Goal: Task Accomplishment & Management: Manage account settings

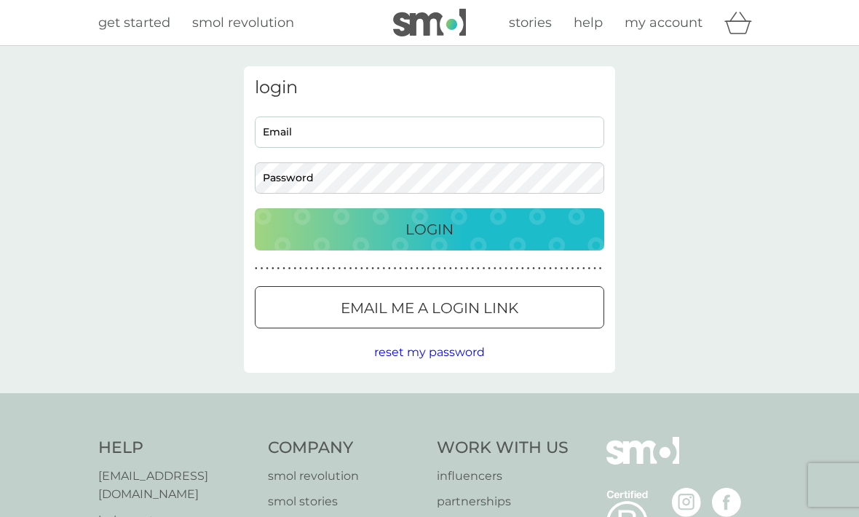
click at [291, 127] on input "Email" at bounding box center [429, 131] width 349 height 31
click at [320, 143] on input "Email" at bounding box center [429, 131] width 349 height 31
type input "lucyannjinks@gmail.com"
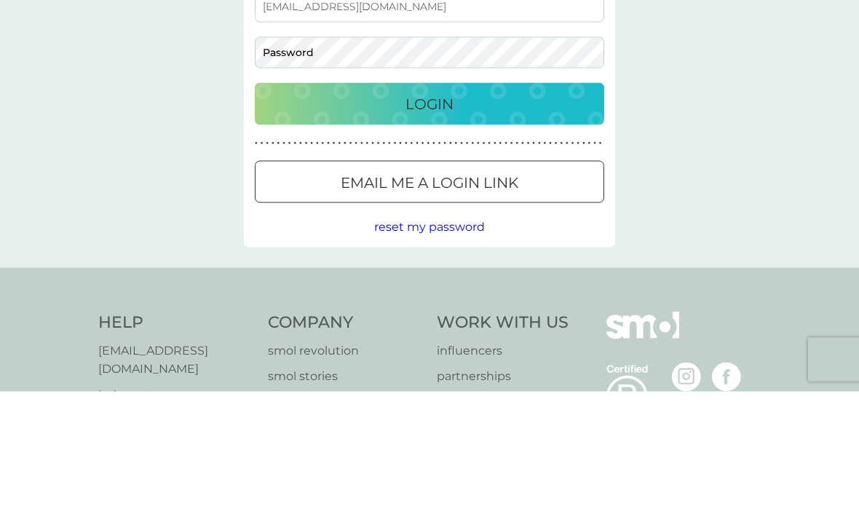
click at [307, 296] on div "Email me a login link" at bounding box center [430, 307] width 348 height 23
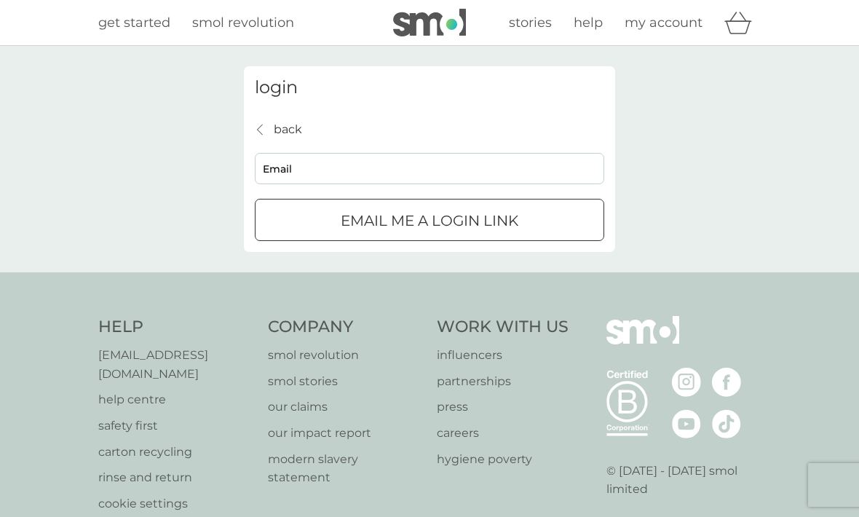
click at [290, 173] on input "Email" at bounding box center [429, 168] width 349 height 31
type input "lucyanjinks@gmail.com"
click at [304, 221] on div "Email me a login link" at bounding box center [430, 220] width 348 height 23
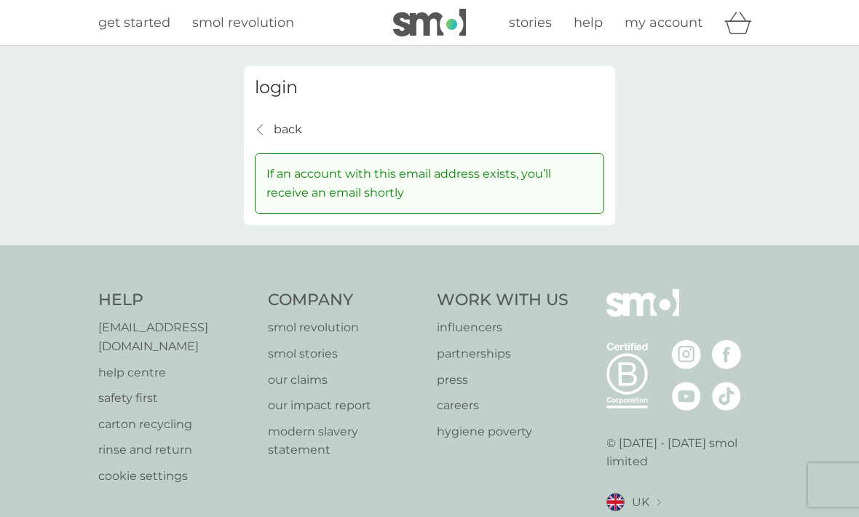
click at [288, 127] on p "back" at bounding box center [288, 129] width 28 height 19
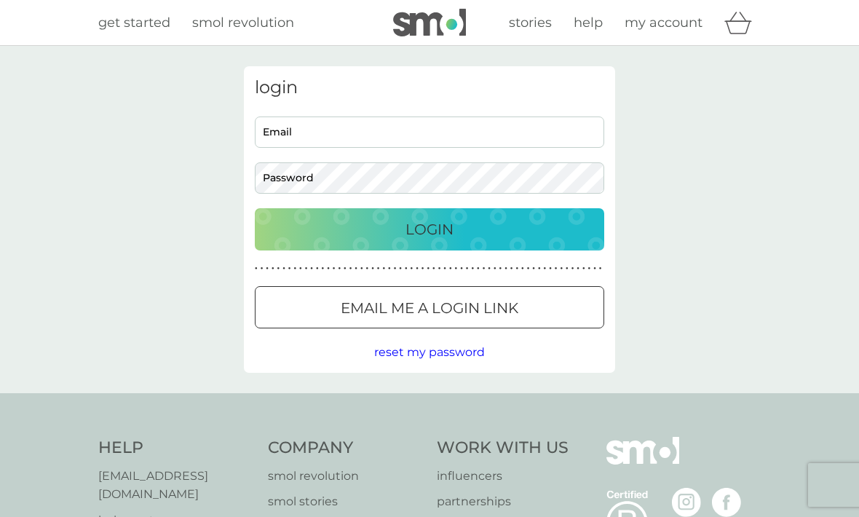
click at [307, 299] on div "Email me a login link" at bounding box center [430, 307] width 348 height 23
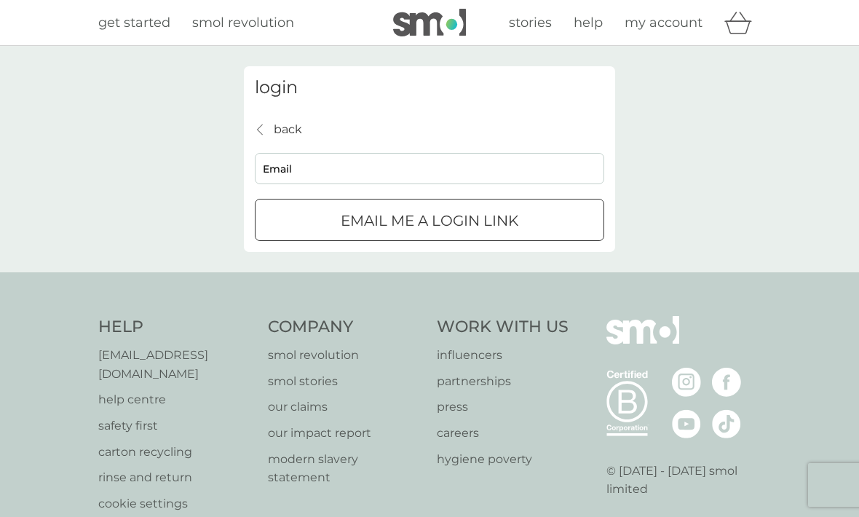
click at [295, 167] on input "Email" at bounding box center [429, 168] width 349 height 31
type input "lucyannjinks@gmail.com"
click at [305, 221] on div "Email me a login link" at bounding box center [430, 220] width 348 height 23
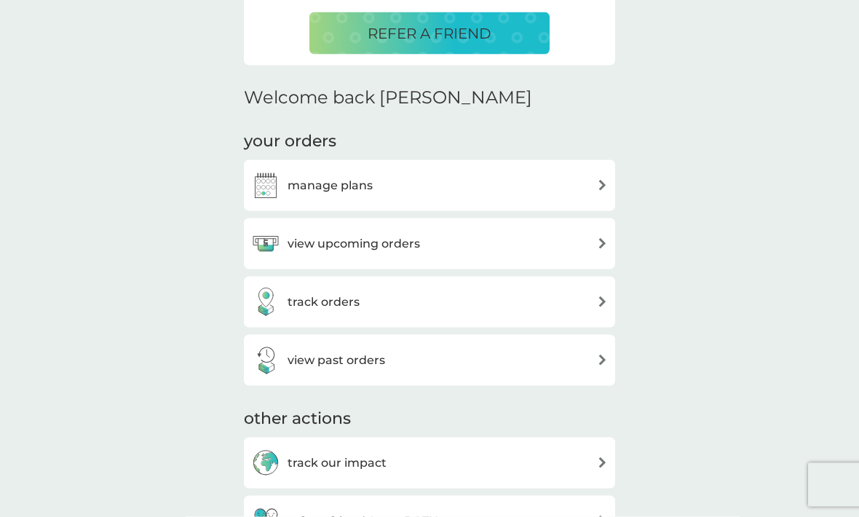
scroll to position [372, 0]
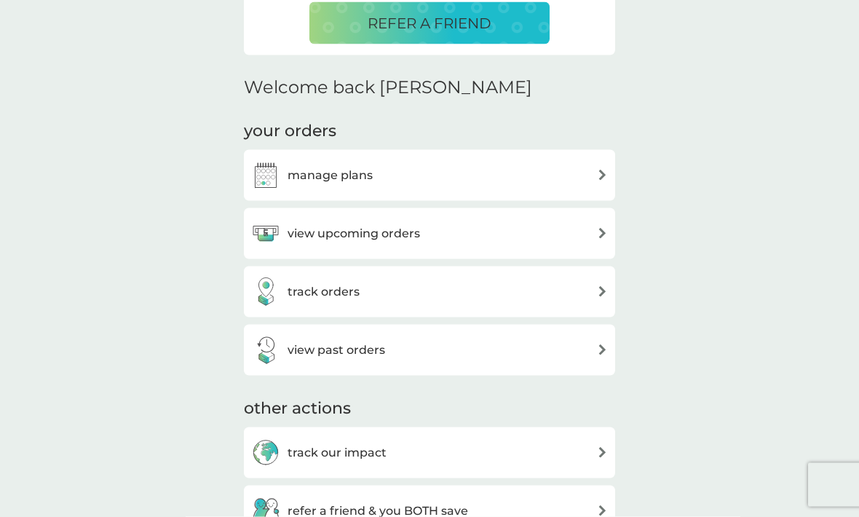
click at [327, 219] on div "view upcoming orders" at bounding box center [335, 233] width 169 height 29
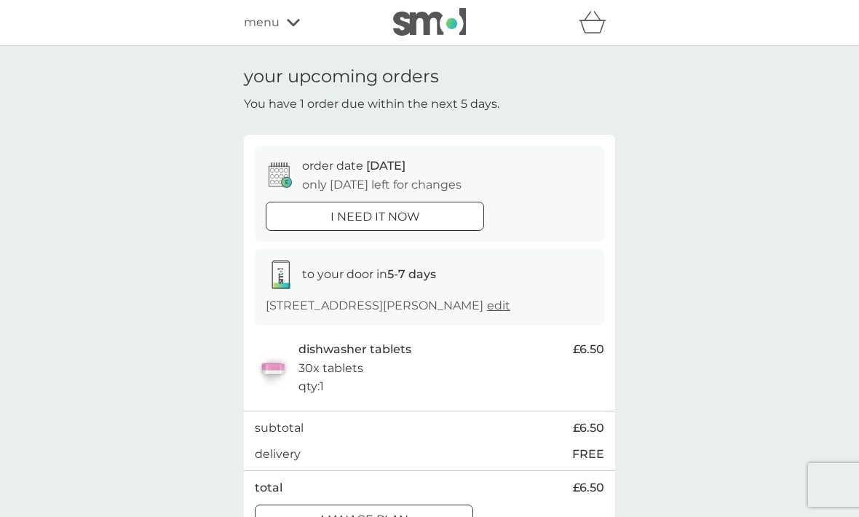
click at [313, 516] on div "Manage plan" at bounding box center [364, 519] width 217 height 19
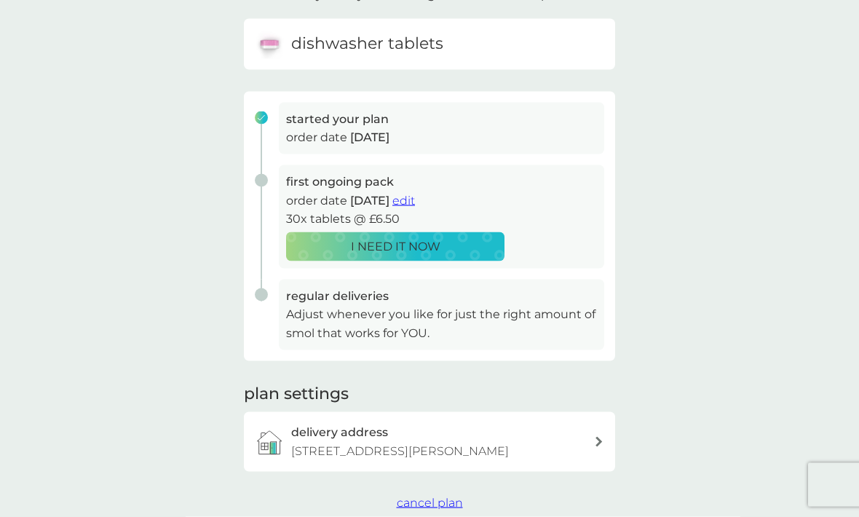
scroll to position [200, 0]
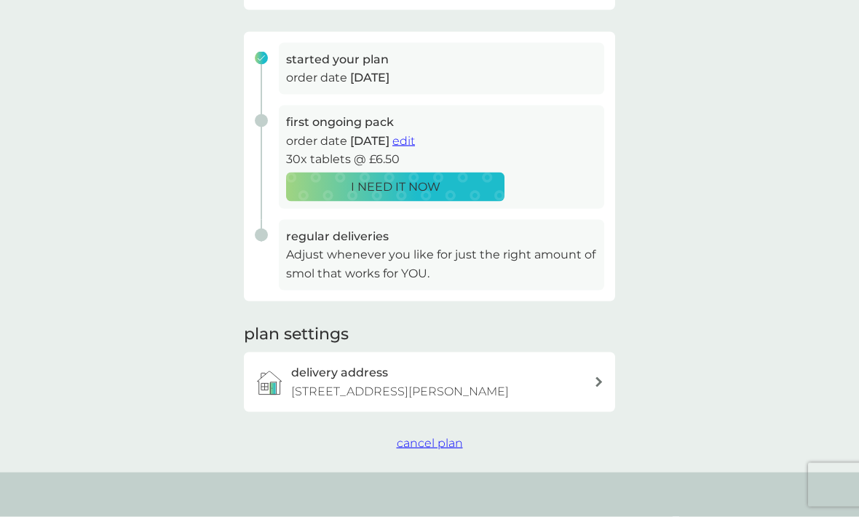
click at [309, 382] on p "[STREET_ADDRESS][PERSON_NAME]" at bounding box center [400, 391] width 218 height 19
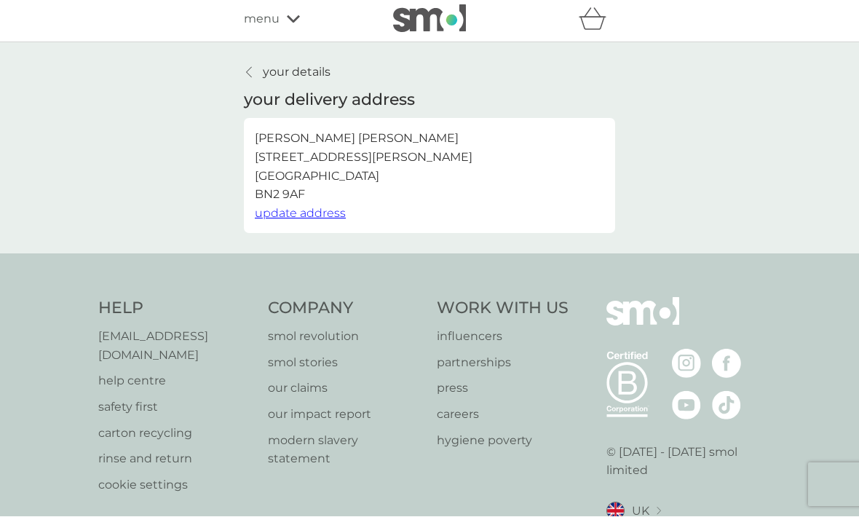
scroll to position [6, 0]
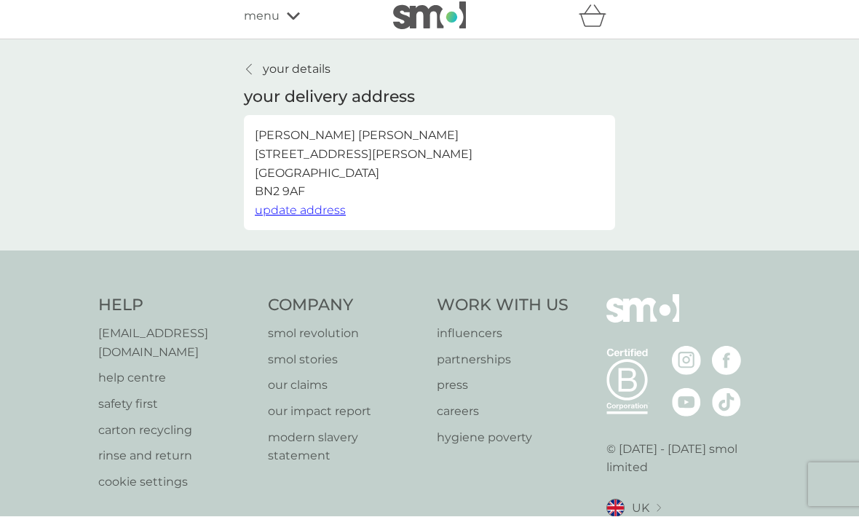
click at [260, 72] on link "your details" at bounding box center [287, 69] width 87 height 19
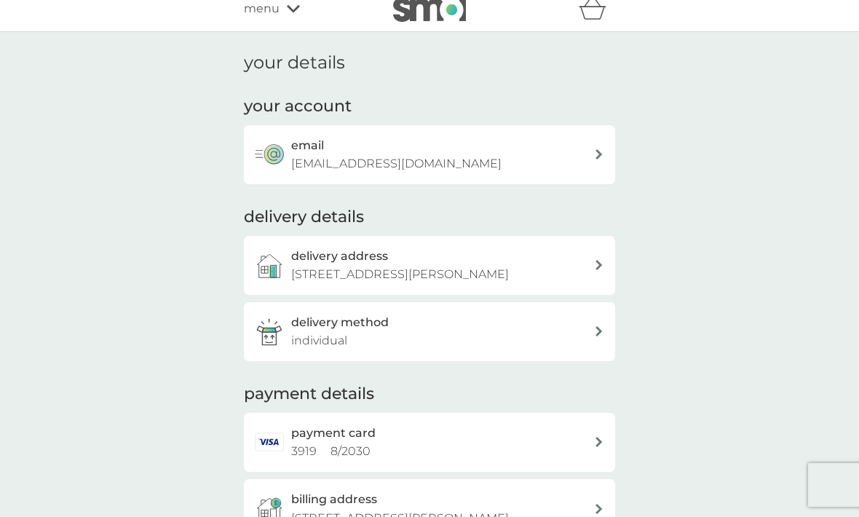
scroll to position [32, 0]
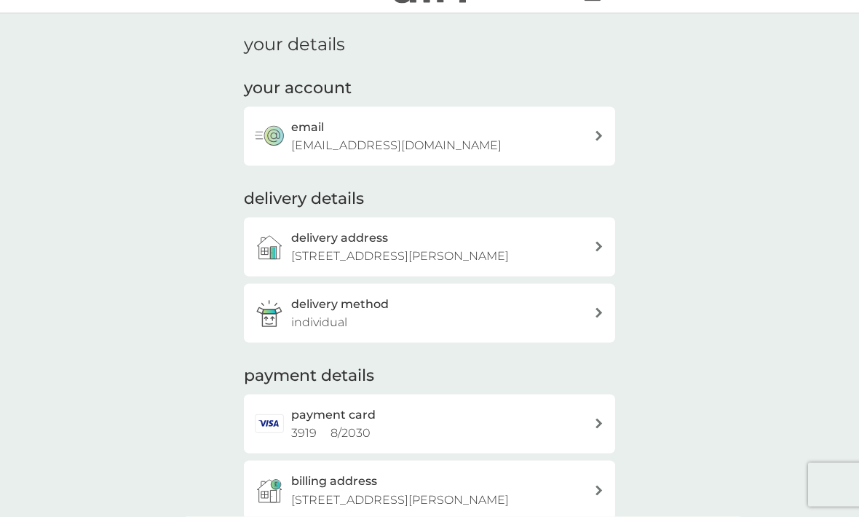
click at [301, 308] on h3 "delivery method" at bounding box center [340, 304] width 98 height 19
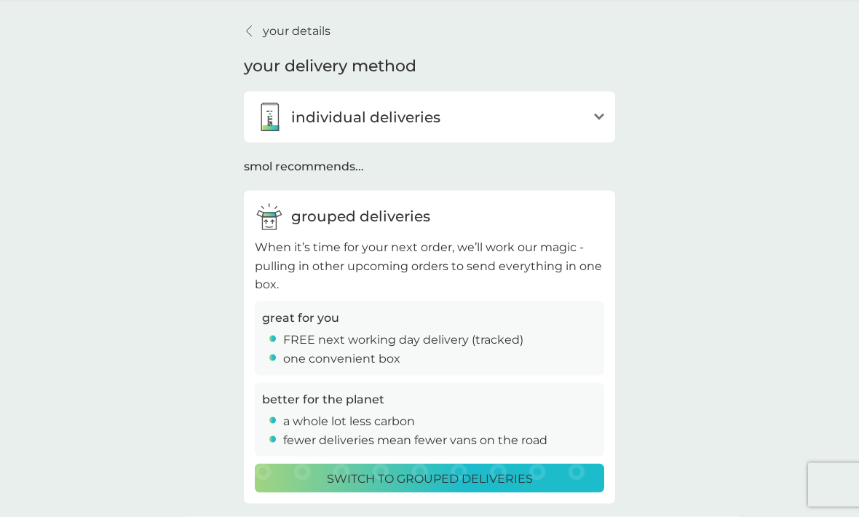
scroll to position [47, 0]
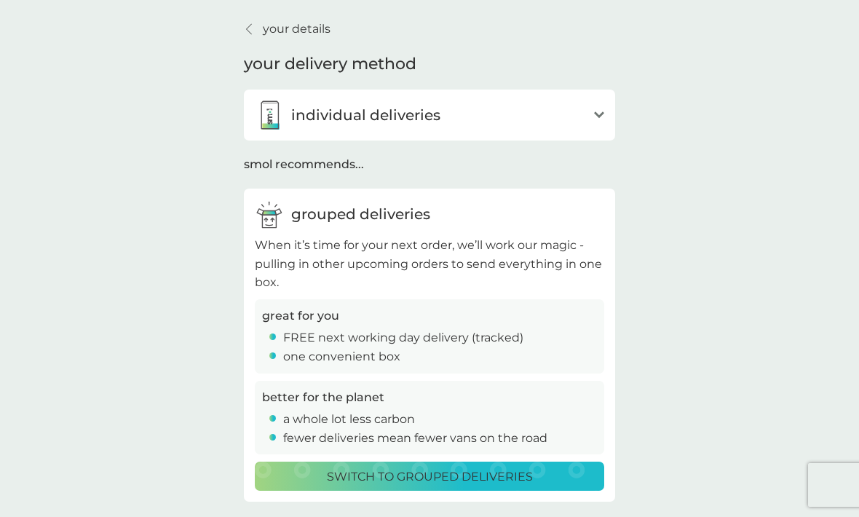
click at [335, 480] on p "Switch to grouped deliveries" at bounding box center [430, 476] width 206 height 19
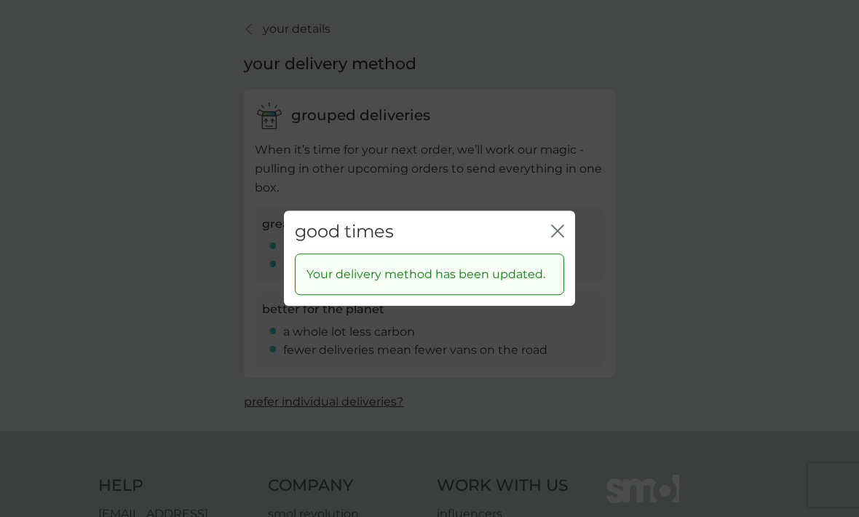
click at [202, 276] on div "good times close Your delivery method has been updated." at bounding box center [429, 258] width 859 height 517
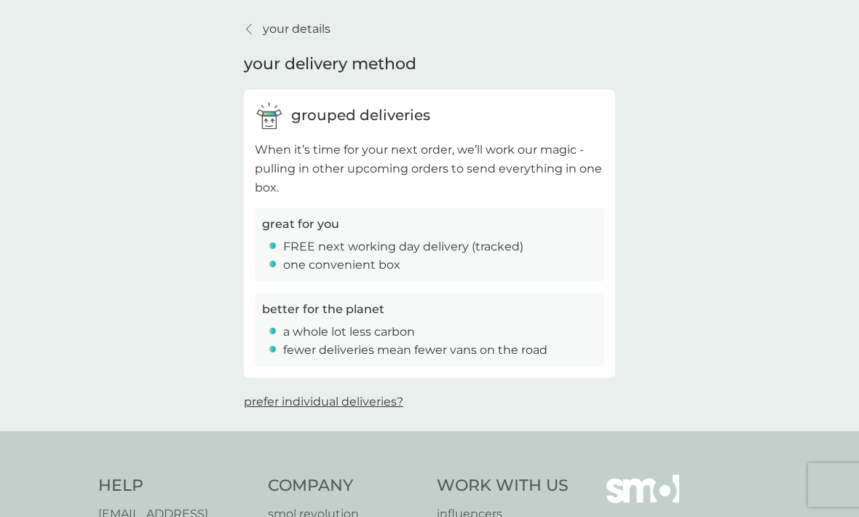
click at [255, 37] on link "your details" at bounding box center [287, 29] width 87 height 19
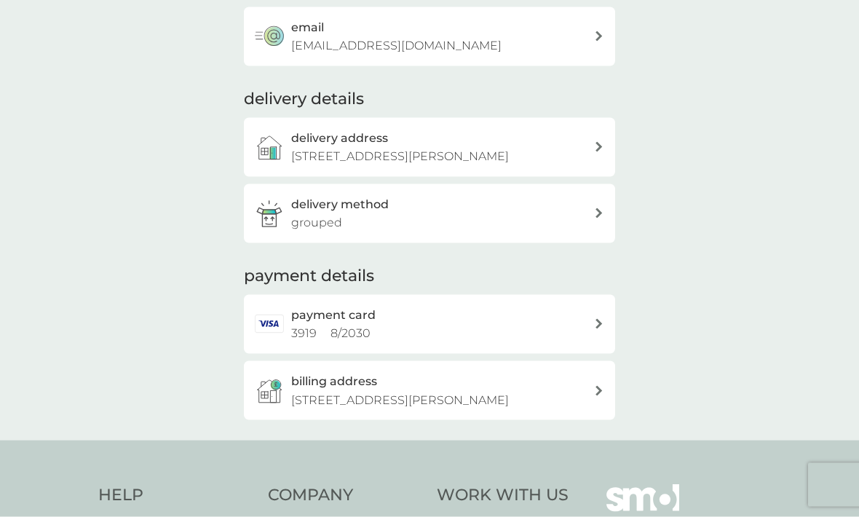
scroll to position [163, 0]
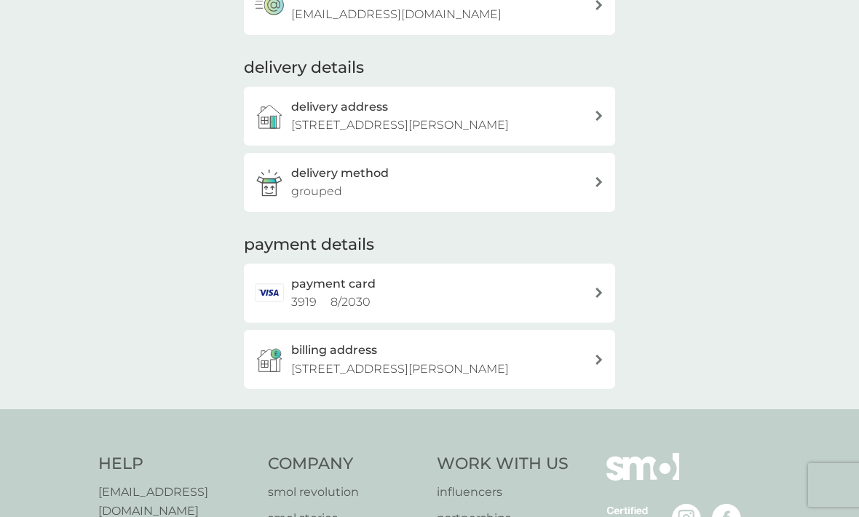
click at [592, 169] on div "delivery method grouped" at bounding box center [442, 182] width 303 height 37
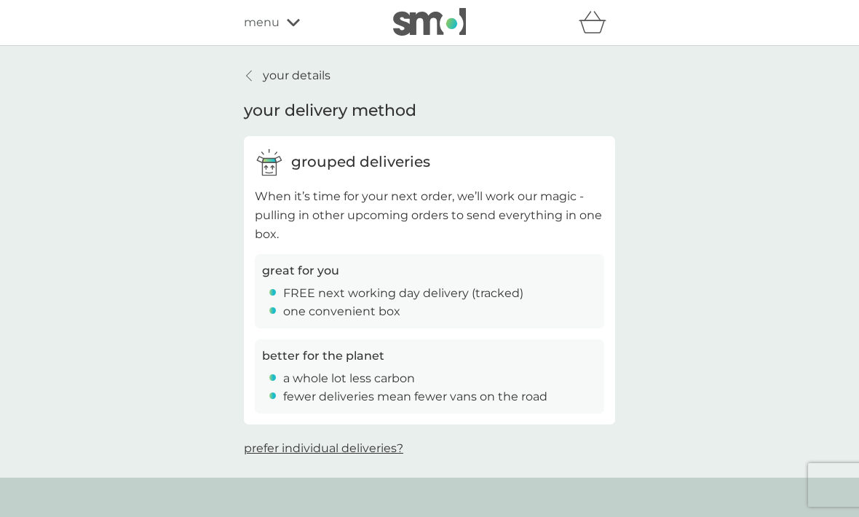
click at [255, 79] on div at bounding box center [250, 76] width 10 height 12
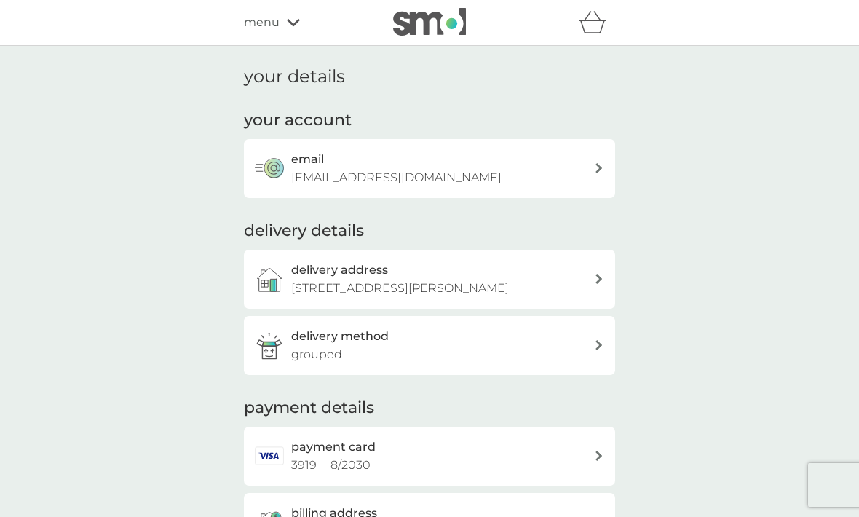
click at [277, 25] on span "menu" at bounding box center [262, 22] width 36 height 19
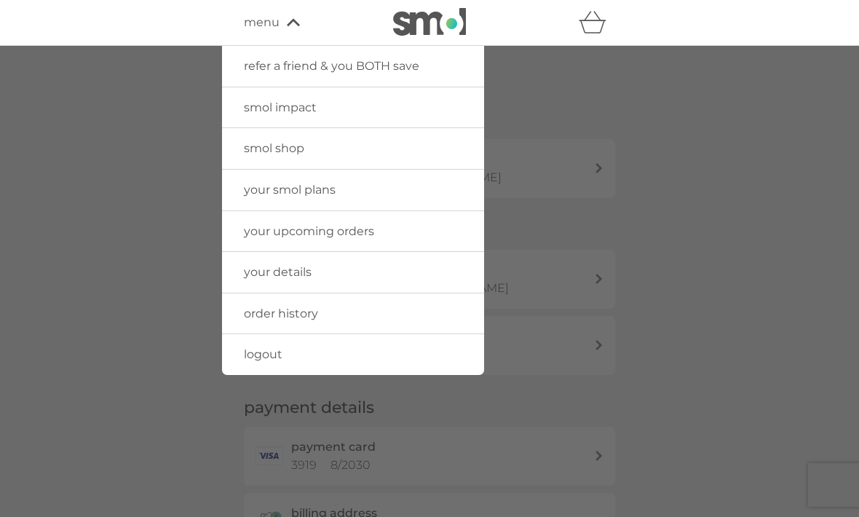
click at [253, 229] on span "your upcoming orders" at bounding box center [309, 231] width 130 height 14
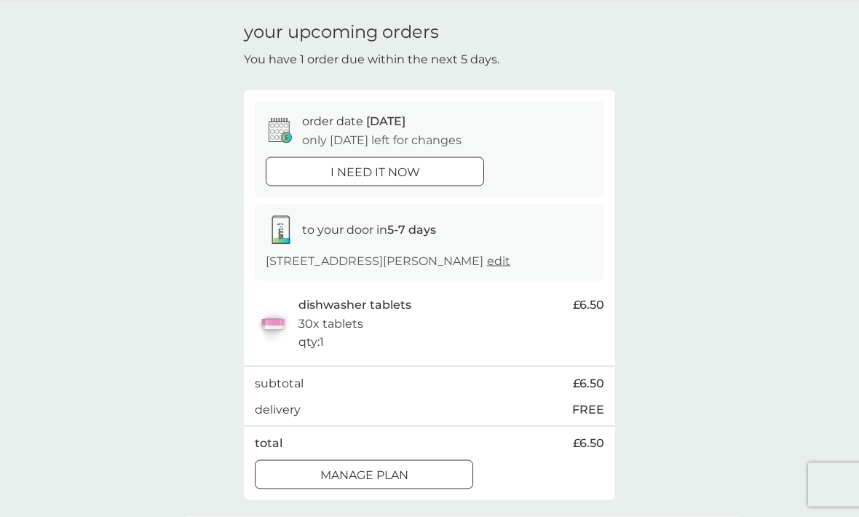
scroll to position [45, 0]
click at [103, 235] on div "your upcoming orders You have 1 order due within the next 5 days. order date 09…" at bounding box center [429, 260] width 859 height 519
click at [312, 178] on button "i need it now" at bounding box center [375, 171] width 218 height 29
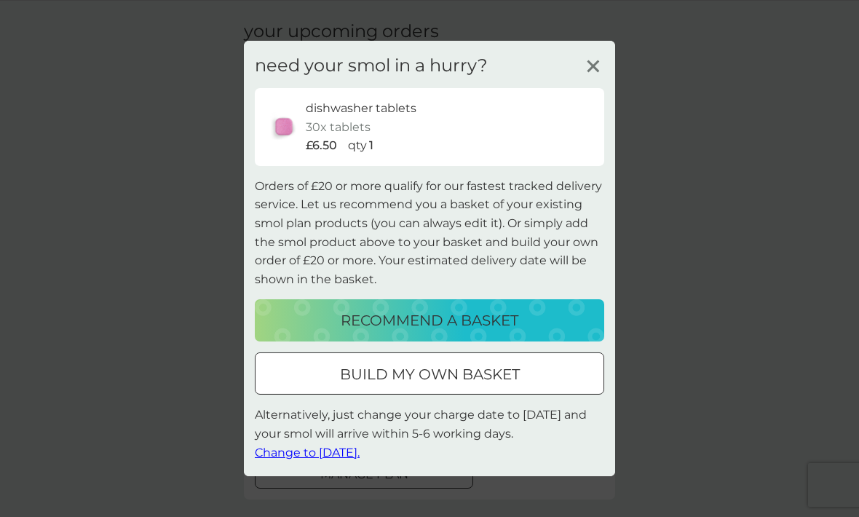
click at [291, 332] on div "recommend a basket" at bounding box center [429, 320] width 320 height 23
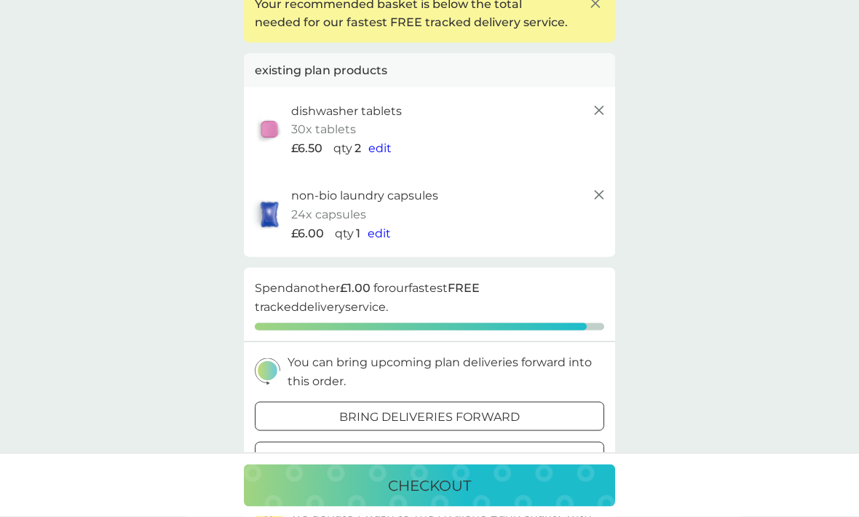
scroll to position [115, 0]
click at [603, 190] on line at bounding box center [599, 194] width 9 height 9
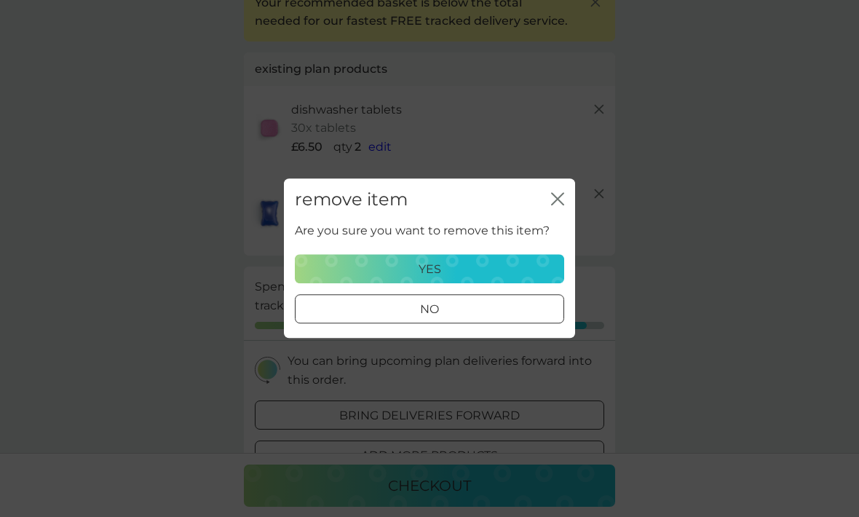
click at [358, 279] on div "yes" at bounding box center [429, 269] width 250 height 19
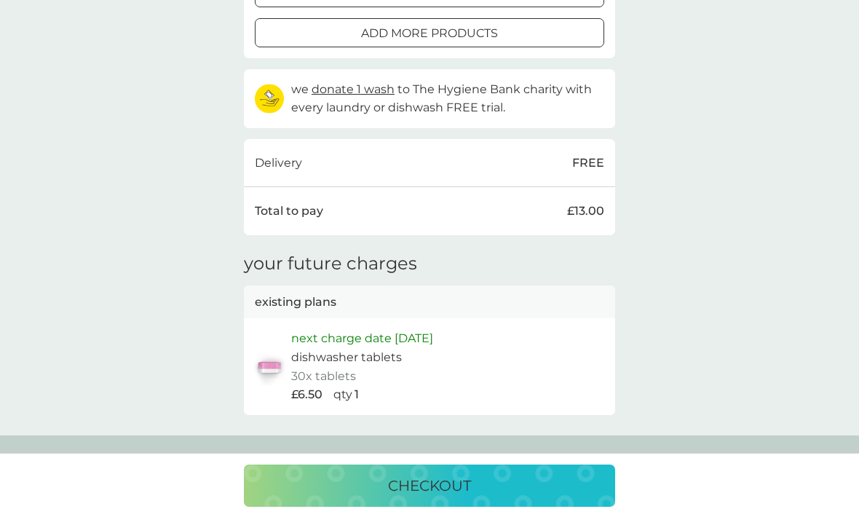
scroll to position [395, 0]
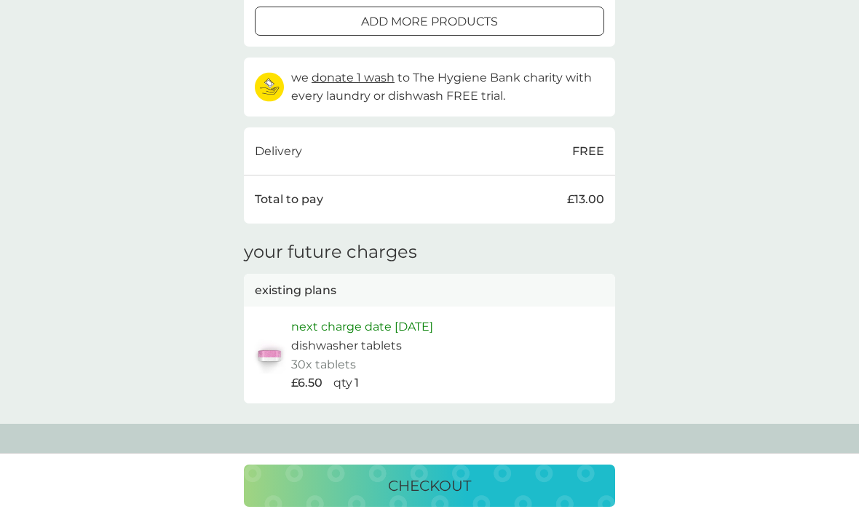
click at [324, 497] on div "checkout" at bounding box center [429, 485] width 342 height 23
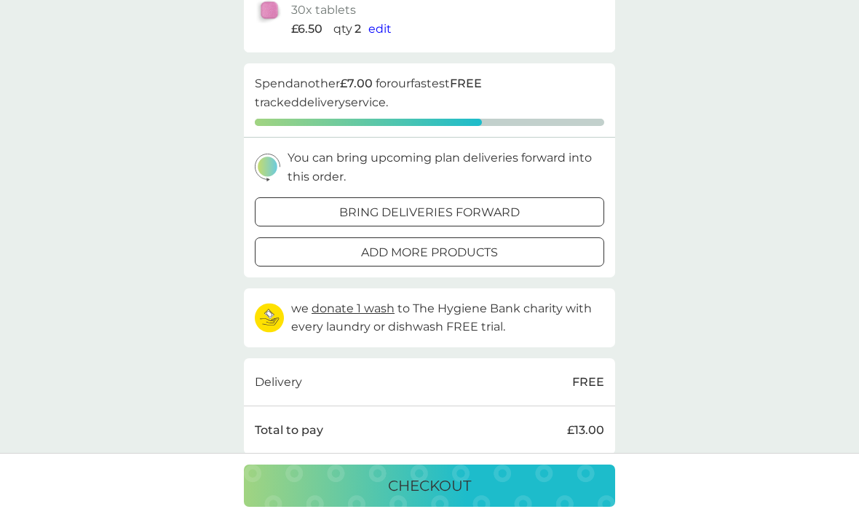
scroll to position [72, 0]
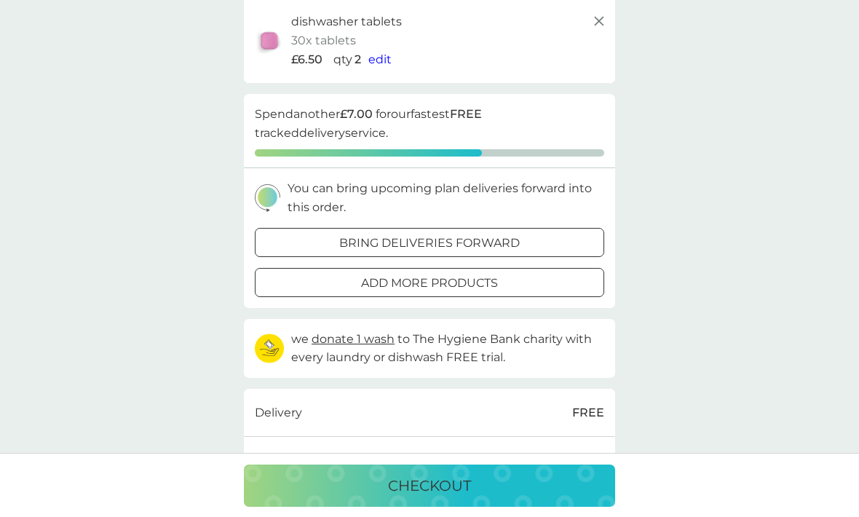
scroll to position [95, 0]
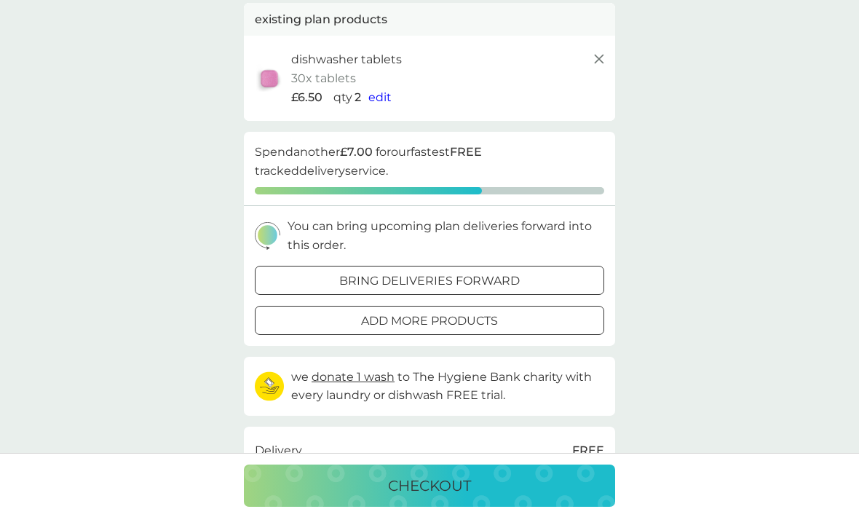
click at [390, 91] on span "edit" at bounding box center [379, 97] width 23 height 14
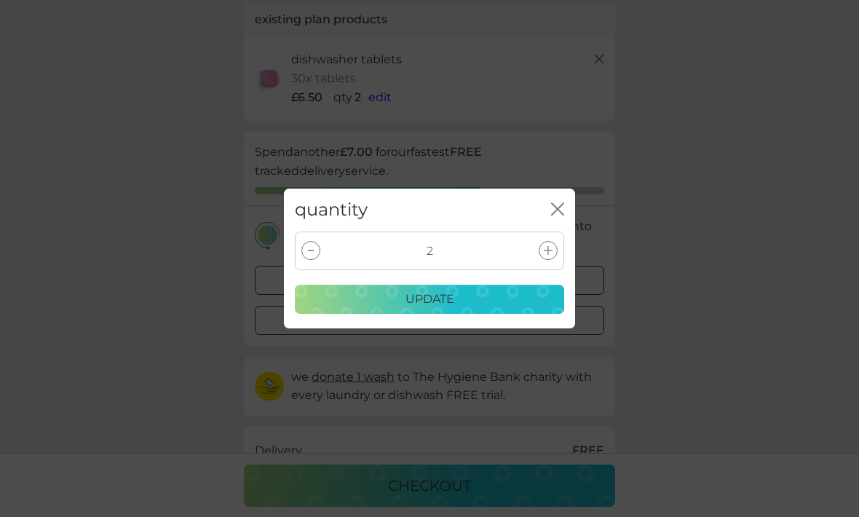
click at [313, 249] on div at bounding box center [310, 250] width 19 height 19
click at [333, 304] on div "update" at bounding box center [429, 299] width 250 height 19
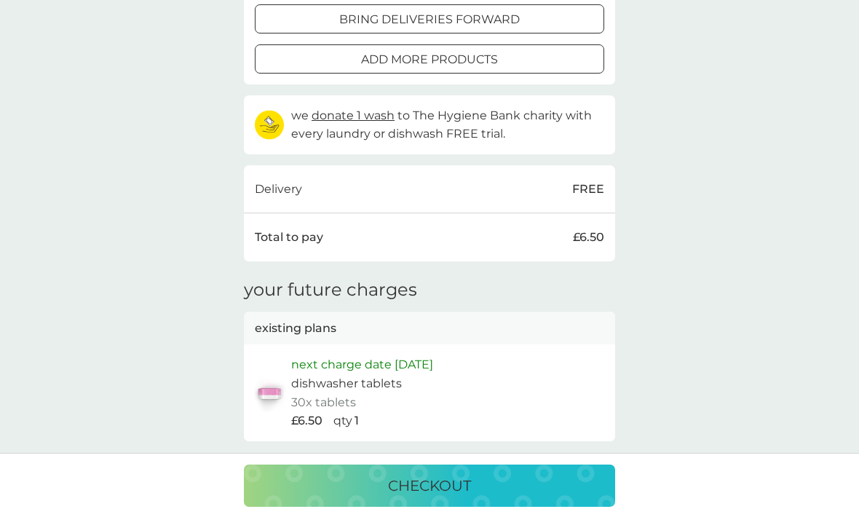
scroll to position [371, 0]
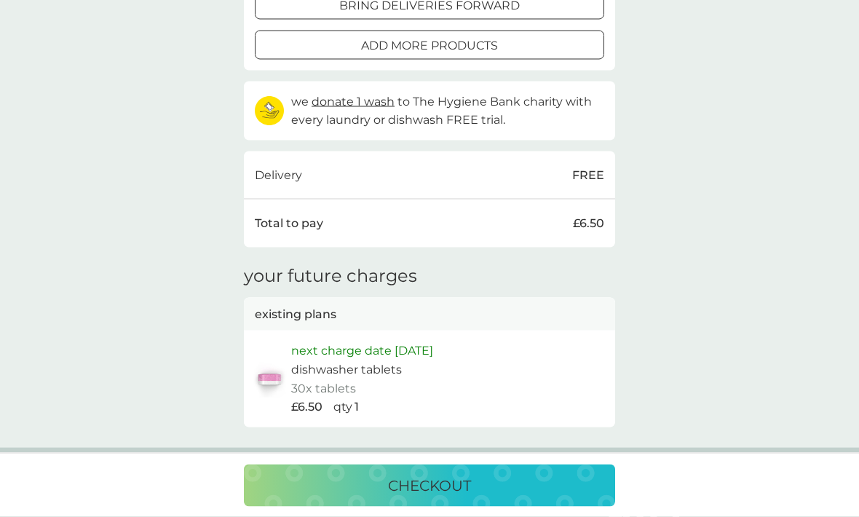
click at [331, 497] on div "checkout" at bounding box center [429, 485] width 342 height 23
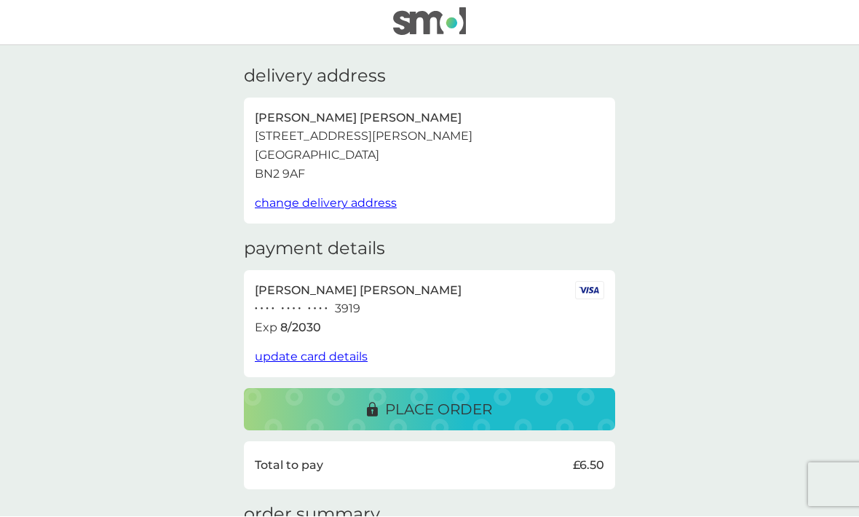
scroll to position [1, 0]
click at [277, 403] on div "place order" at bounding box center [429, 409] width 342 height 23
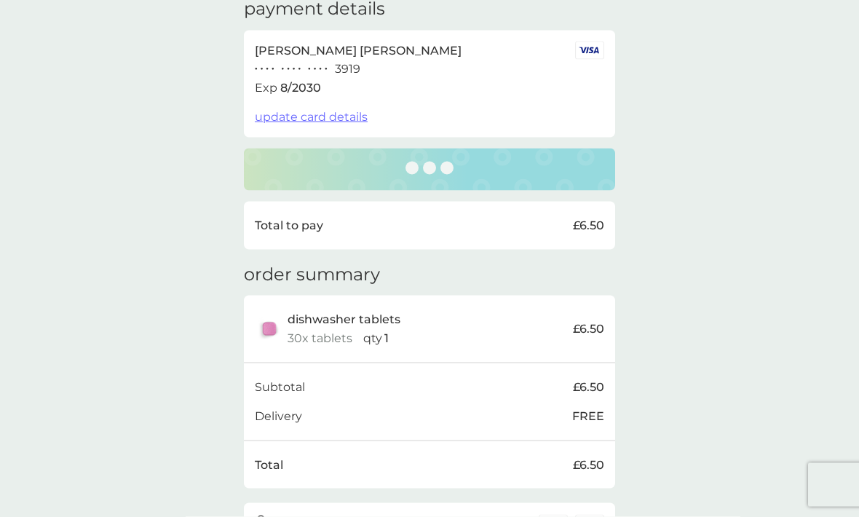
scroll to position [246, 0]
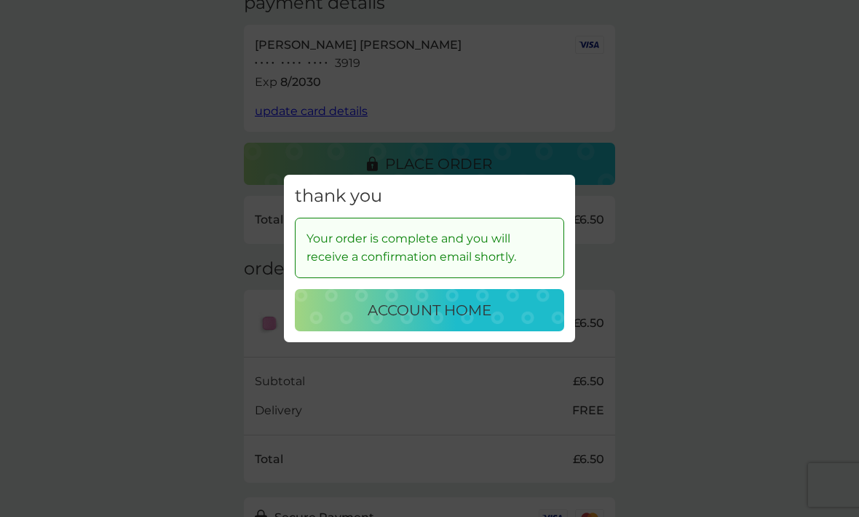
click at [350, 322] on div "account home" at bounding box center [429, 310] width 240 height 23
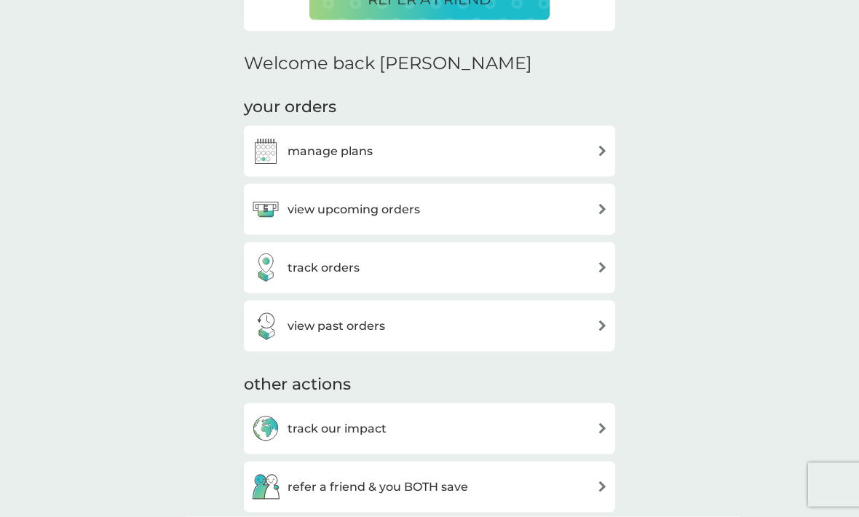
scroll to position [397, 0]
click at [591, 147] on div "manage plans" at bounding box center [429, 150] width 357 height 29
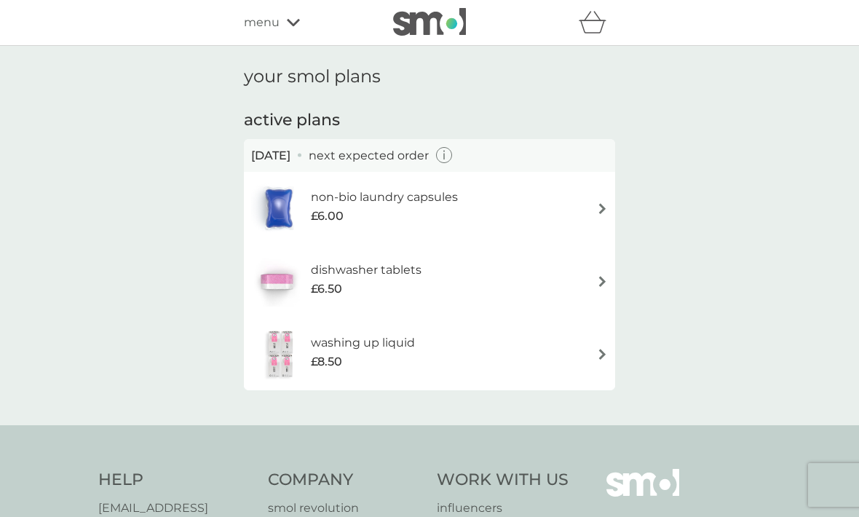
click at [328, 352] on span "£8.50" at bounding box center [326, 361] width 31 height 19
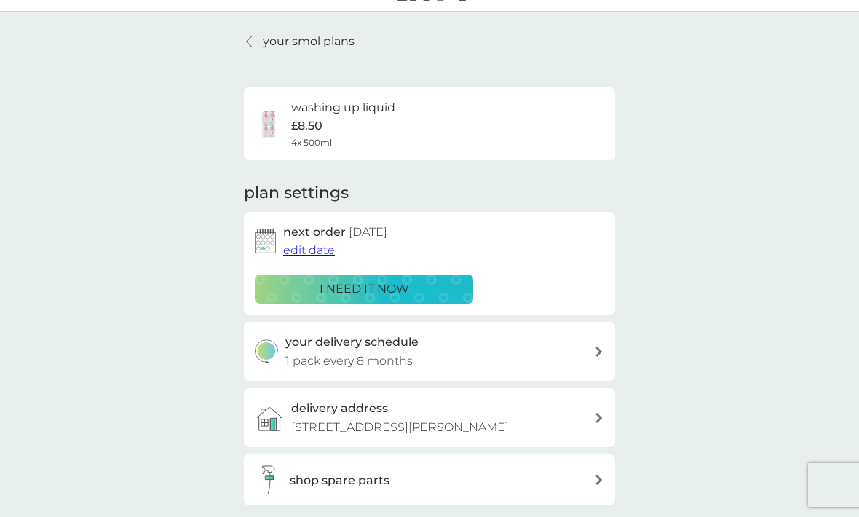
scroll to position [33, 0]
click at [311, 249] on span "edit date" at bounding box center [309, 251] width 52 height 14
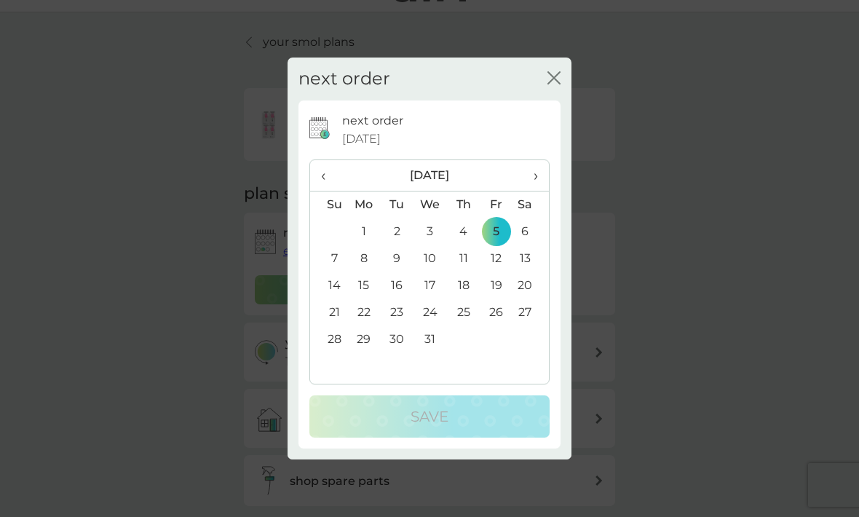
click at [560, 84] on icon "close" at bounding box center [554, 77] width 13 height 13
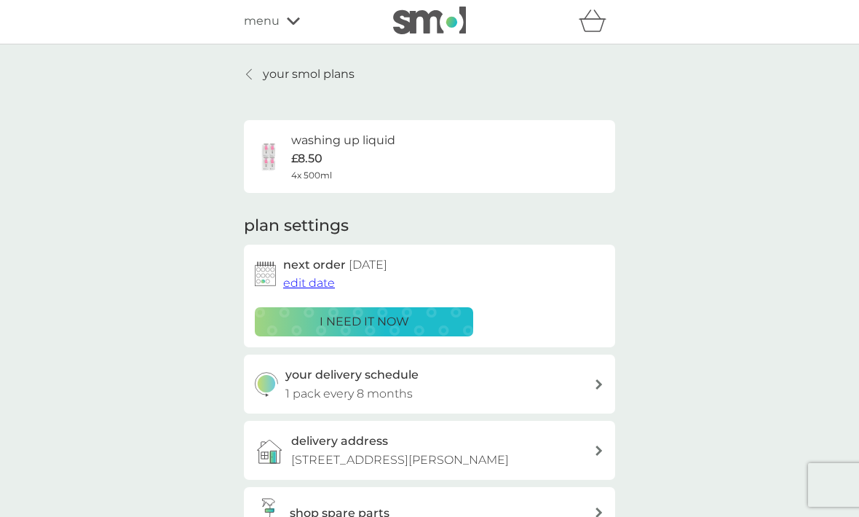
scroll to position [2, 0]
click at [323, 156] on p "£8.50" at bounding box center [306, 158] width 31 height 19
click at [308, 285] on span "edit date" at bounding box center [309, 282] width 52 height 14
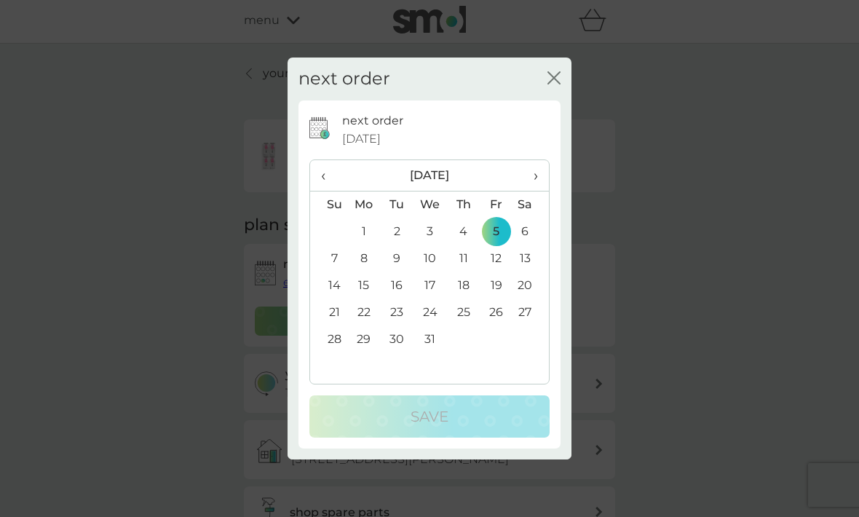
click at [566, 100] on div "next order close" at bounding box center [430, 79] width 284 height 43
click at [494, 272] on td "12" at bounding box center [496, 258] width 33 height 27
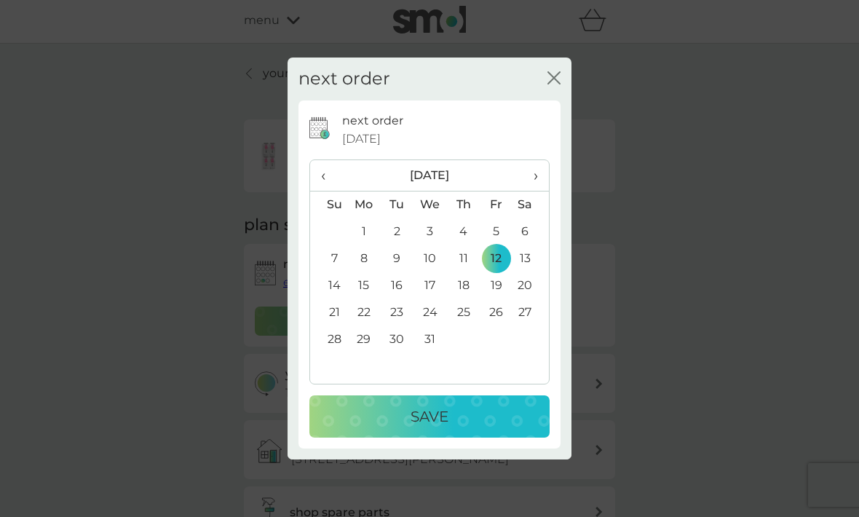
click at [498, 299] on td "19" at bounding box center [496, 285] width 33 height 27
click at [390, 428] on div "Save" at bounding box center [429, 416] width 211 height 23
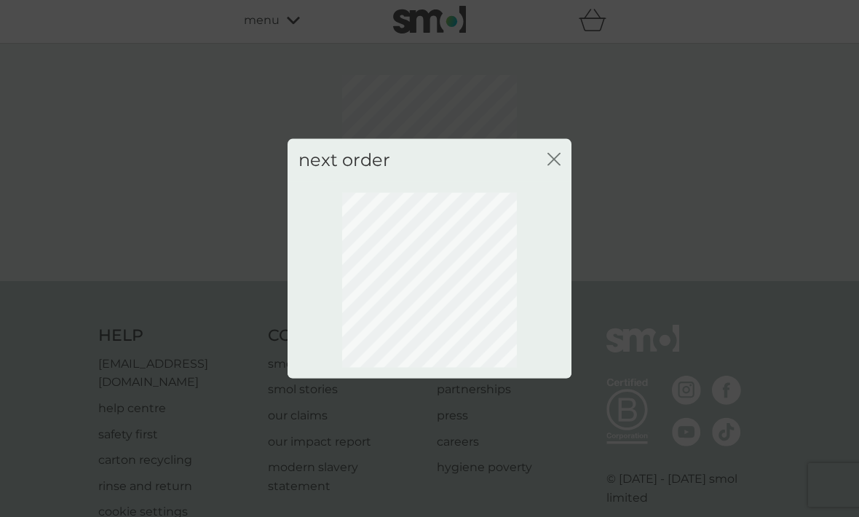
click at [556, 166] on icon "close" at bounding box center [554, 159] width 13 height 13
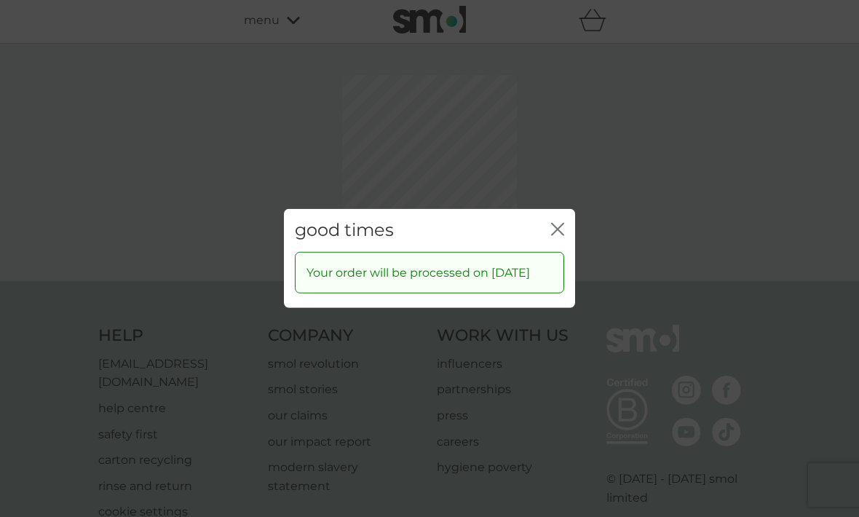
click at [552, 235] on icon "close" at bounding box center [555, 230] width 6 height 12
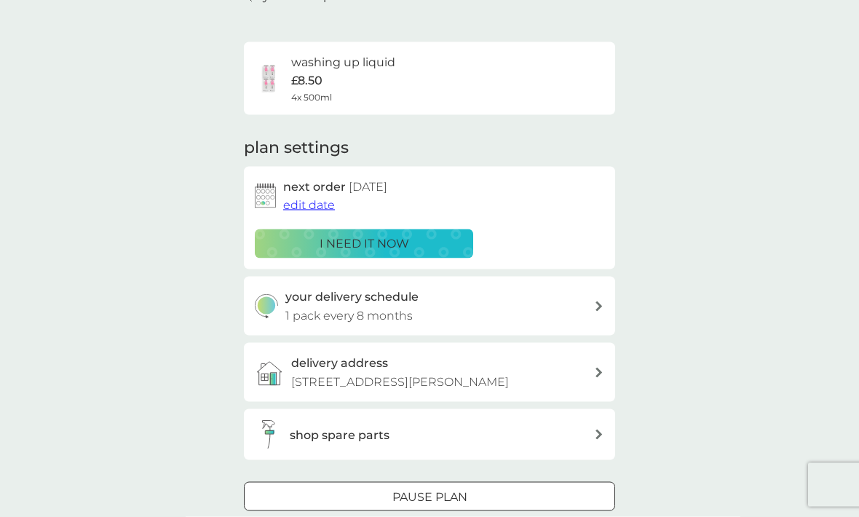
scroll to position [80, 0]
click at [277, 301] on img at bounding box center [266, 305] width 23 height 25
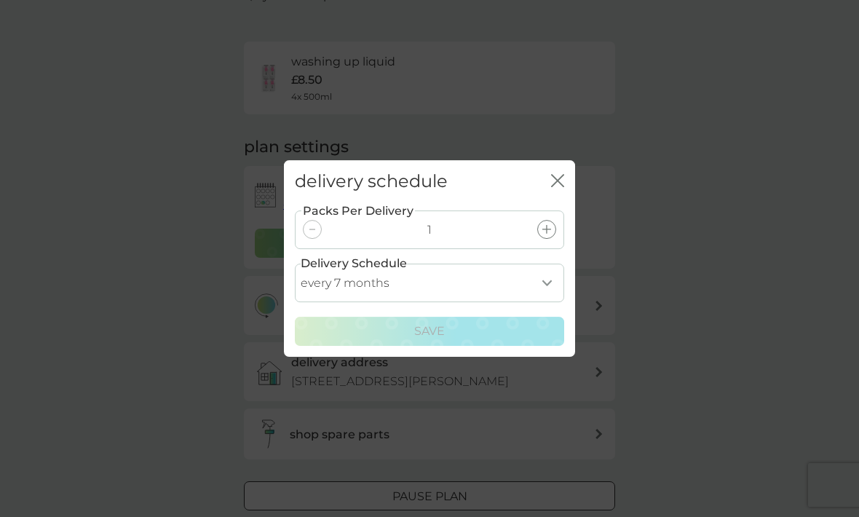
click at [325, 273] on label "Delivery Schedule" at bounding box center [354, 263] width 106 height 19
click at [364, 302] on select "every 1 month every 2 months every 3 months every 4 months every 5 months every…" at bounding box center [429, 283] width 269 height 39
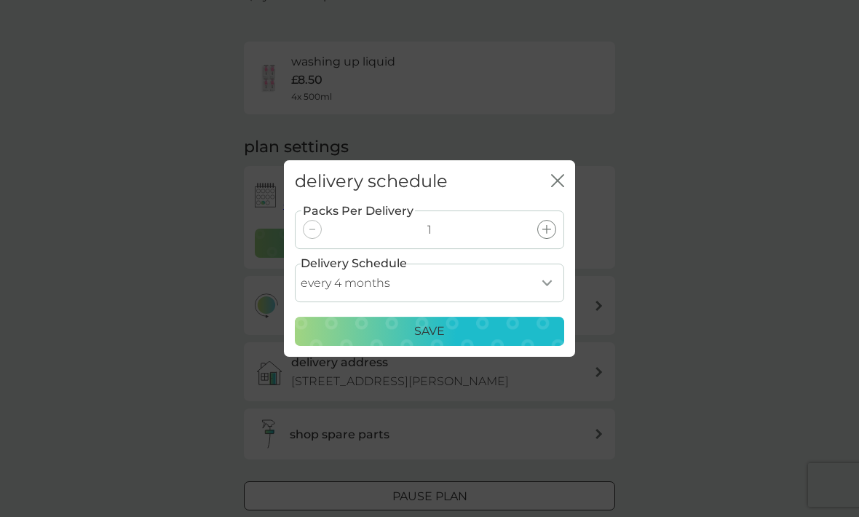
click at [353, 302] on select "every 1 month every 2 months every 3 months every 4 months every 5 months every…" at bounding box center [429, 283] width 269 height 39
click at [550, 302] on select "every 1 month every 2 months every 3 months every 4 months every 5 months every…" at bounding box center [429, 283] width 269 height 39
select select "5"
click at [548, 197] on div "delivery schedule close" at bounding box center [429, 181] width 291 height 43
click at [556, 187] on icon "close" at bounding box center [557, 180] width 13 height 13
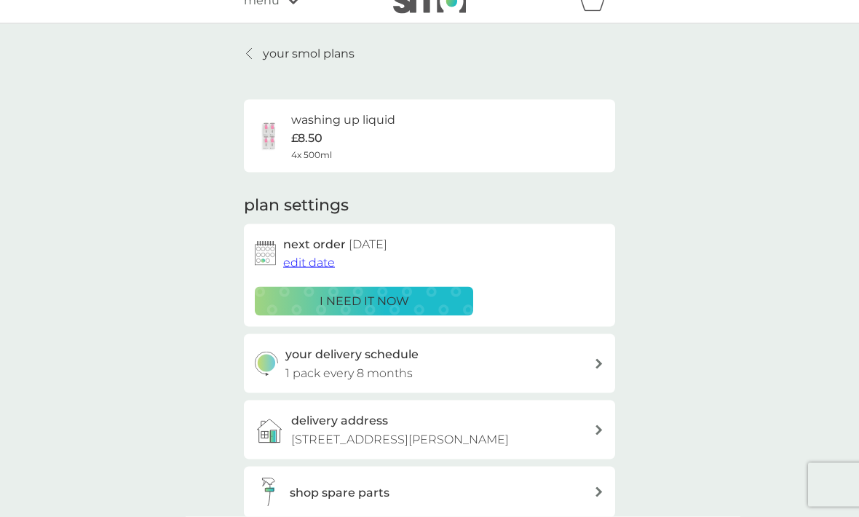
scroll to position [20, 0]
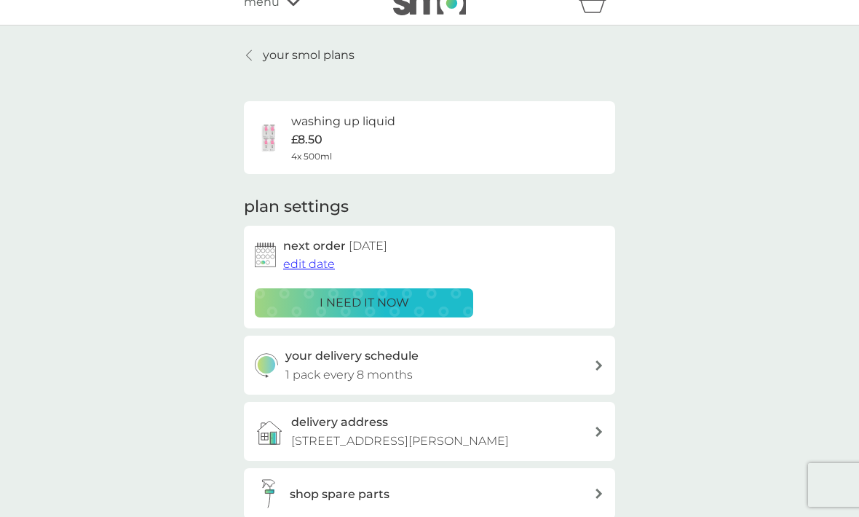
click at [253, 47] on link "your smol plans" at bounding box center [299, 55] width 111 height 19
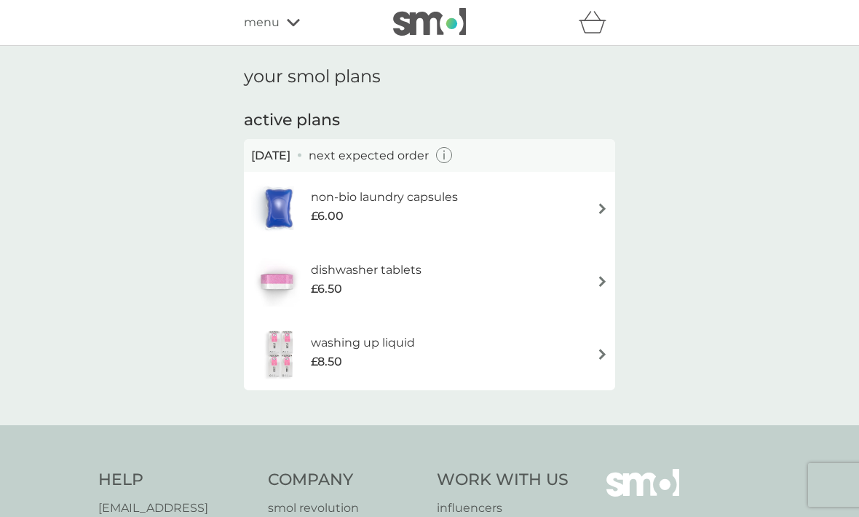
click at [453, 148] on icon "button" at bounding box center [444, 155] width 17 height 17
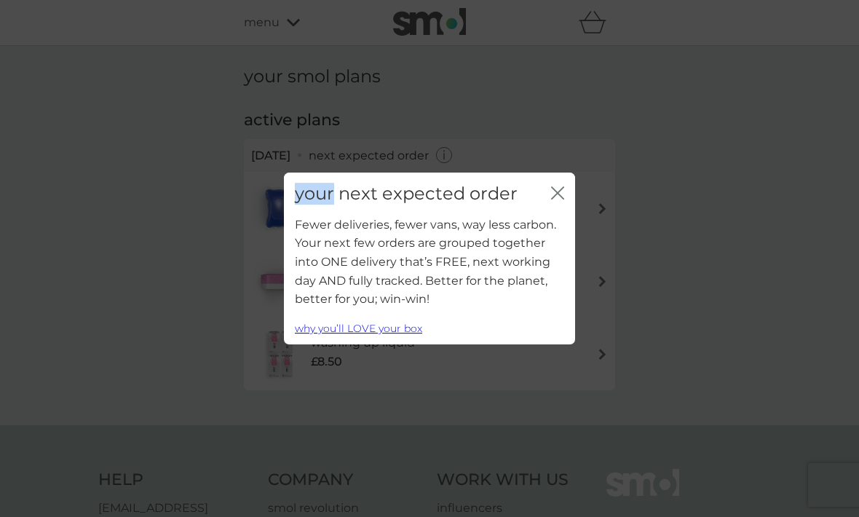
click at [553, 202] on button "close" at bounding box center [557, 193] width 13 height 15
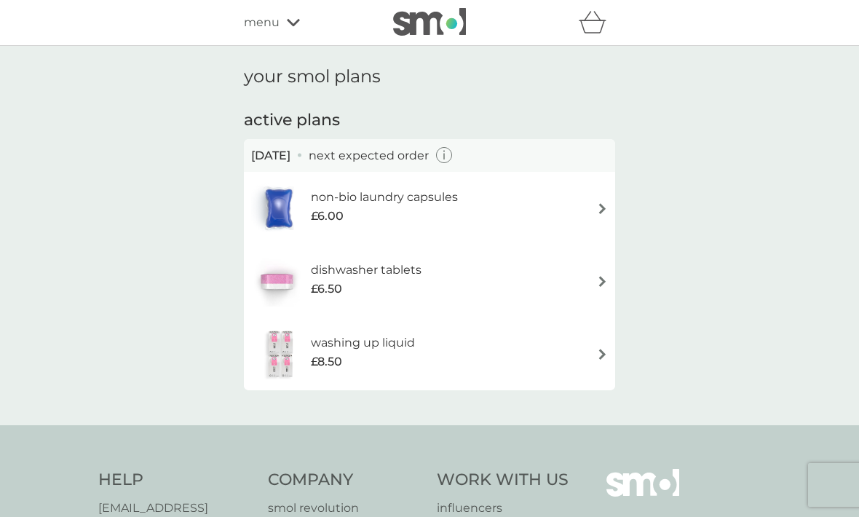
click at [339, 347] on h6 "washing up liquid" at bounding box center [363, 342] width 104 height 19
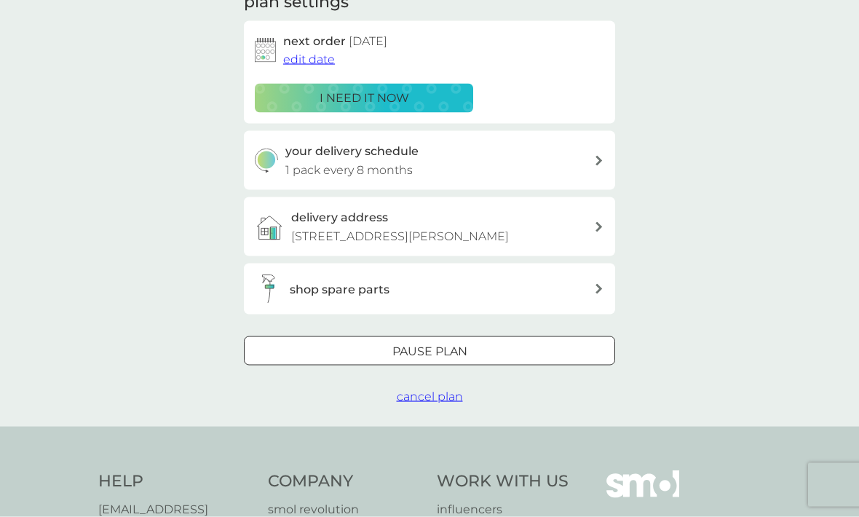
scroll to position [247, 0]
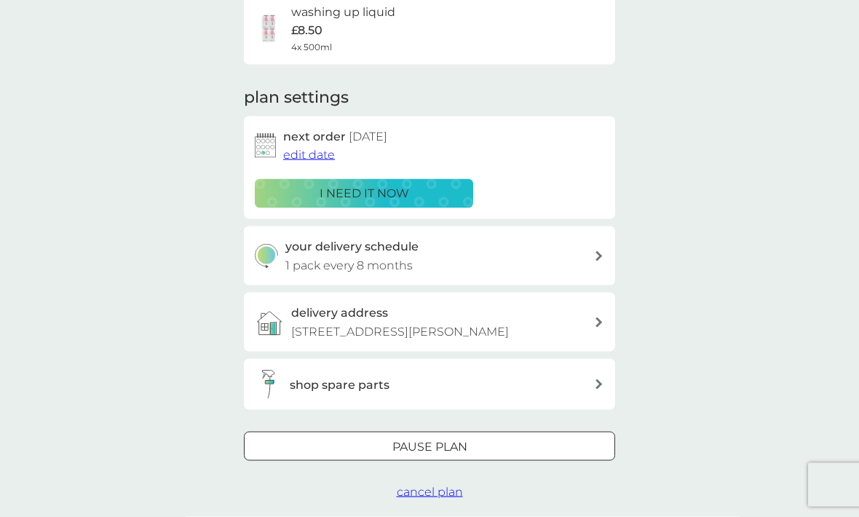
click at [327, 448] on div "Pause plan" at bounding box center [430, 447] width 370 height 19
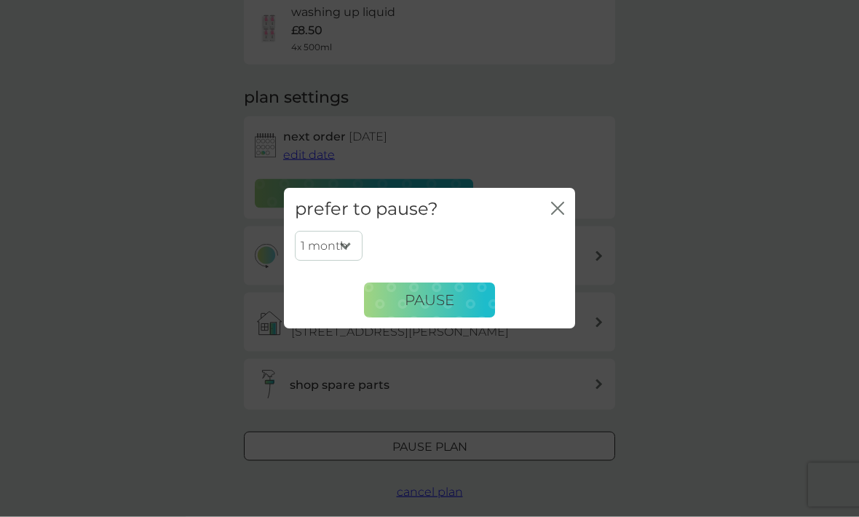
scroll to position [130, 0]
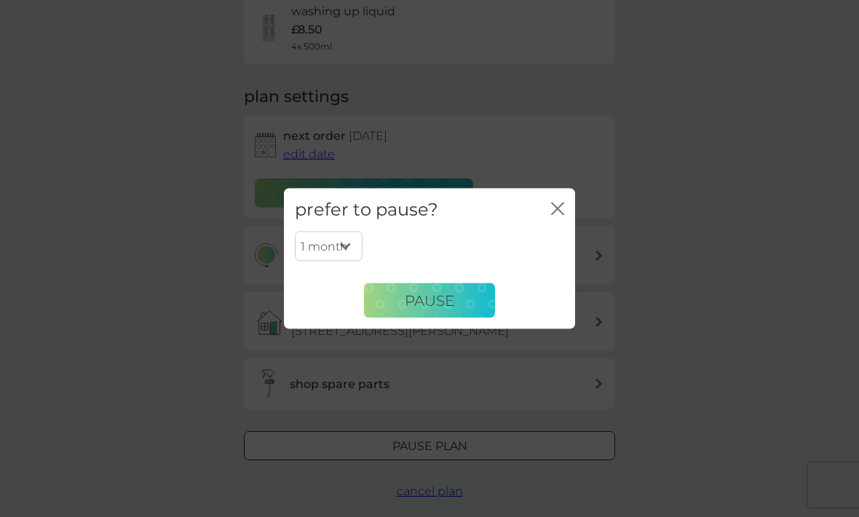
click at [397, 318] on button "Pause" at bounding box center [429, 300] width 131 height 35
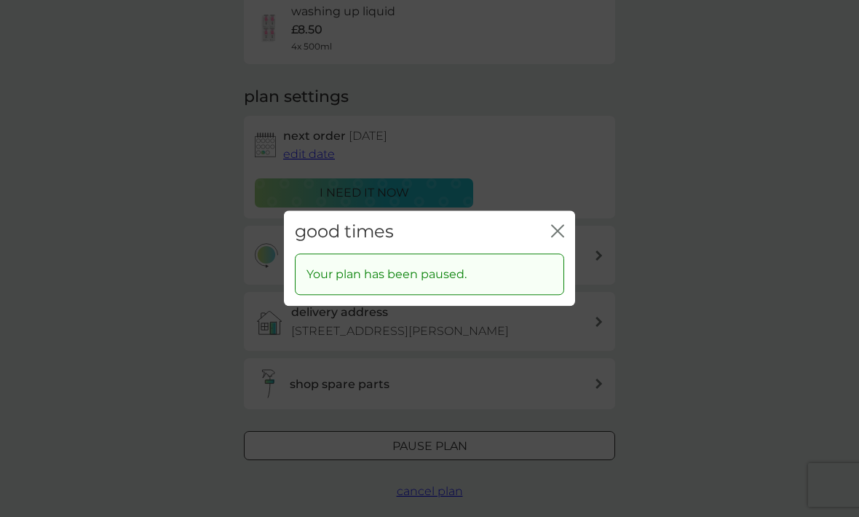
click at [207, 315] on div "good times close Your plan has been paused." at bounding box center [429, 258] width 859 height 517
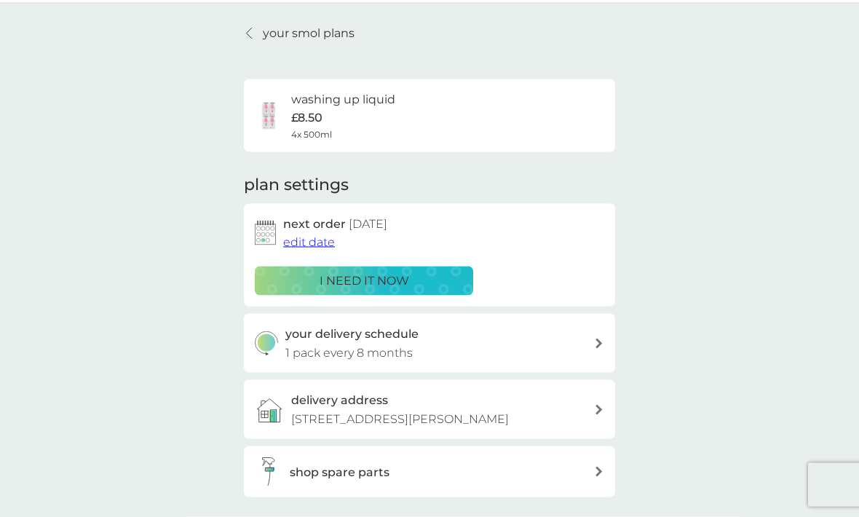
scroll to position [0, 0]
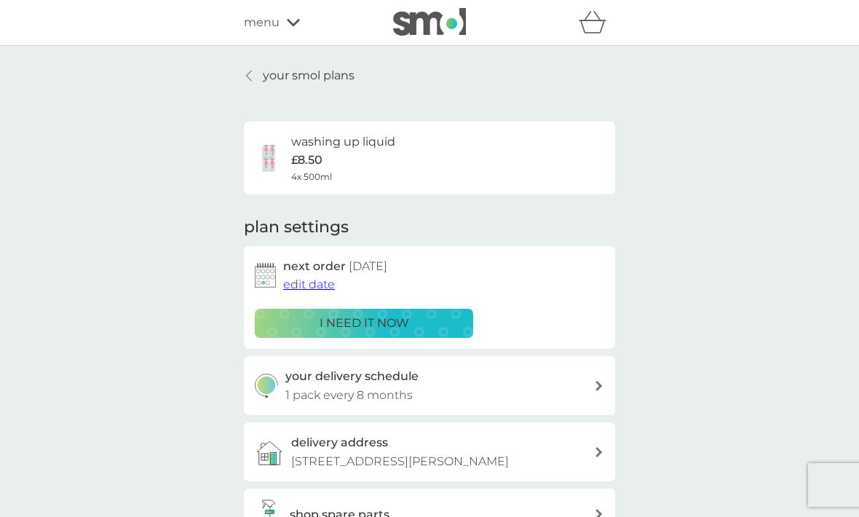
click at [267, 75] on p "your smol plans" at bounding box center [309, 75] width 92 height 19
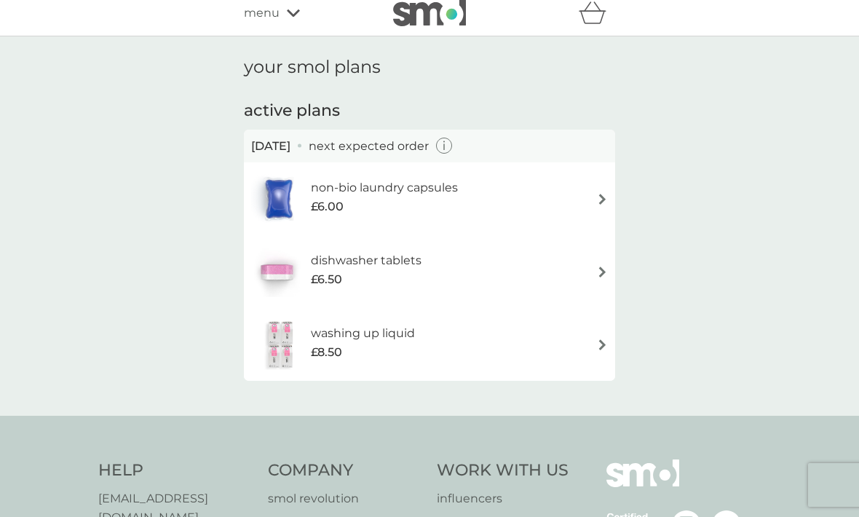
scroll to position [9, 0]
click at [453, 150] on icon "button" at bounding box center [444, 146] width 17 height 17
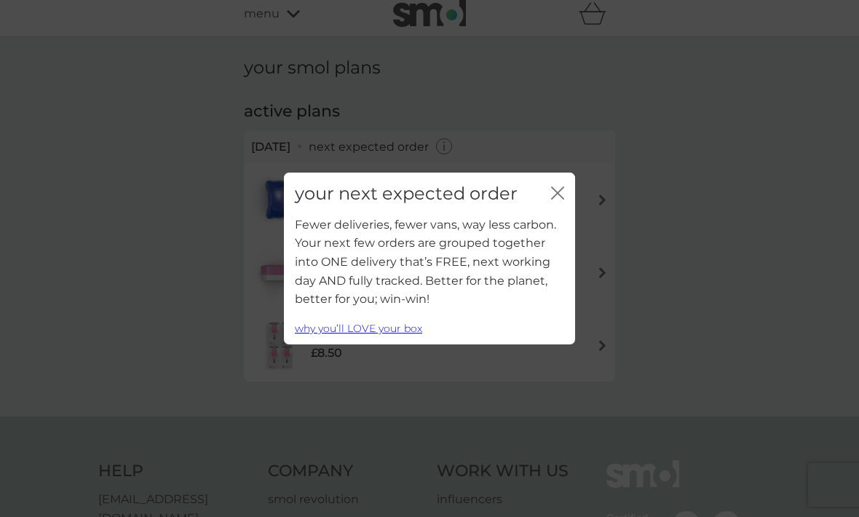
click at [216, 256] on div "your next expected order close Fewer deliveries, fewer vans, way less carbon. Y…" at bounding box center [429, 258] width 859 height 517
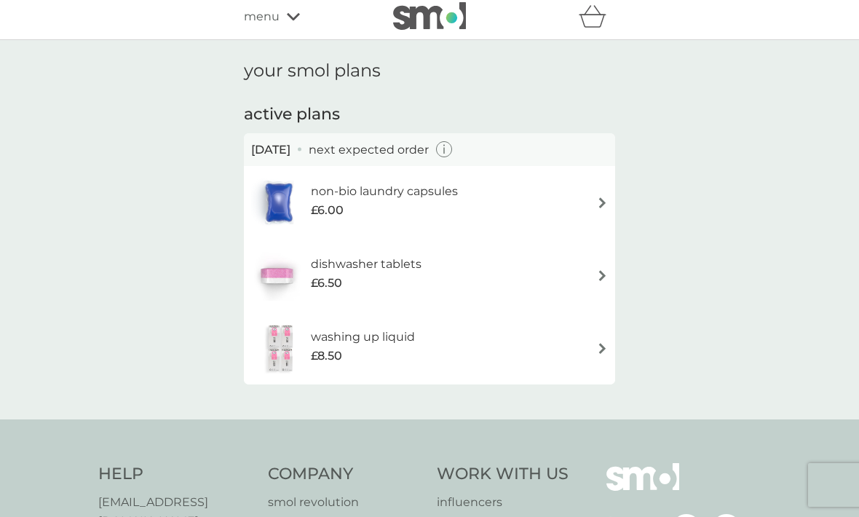
scroll to position [0, 0]
